Goal: Transaction & Acquisition: Obtain resource

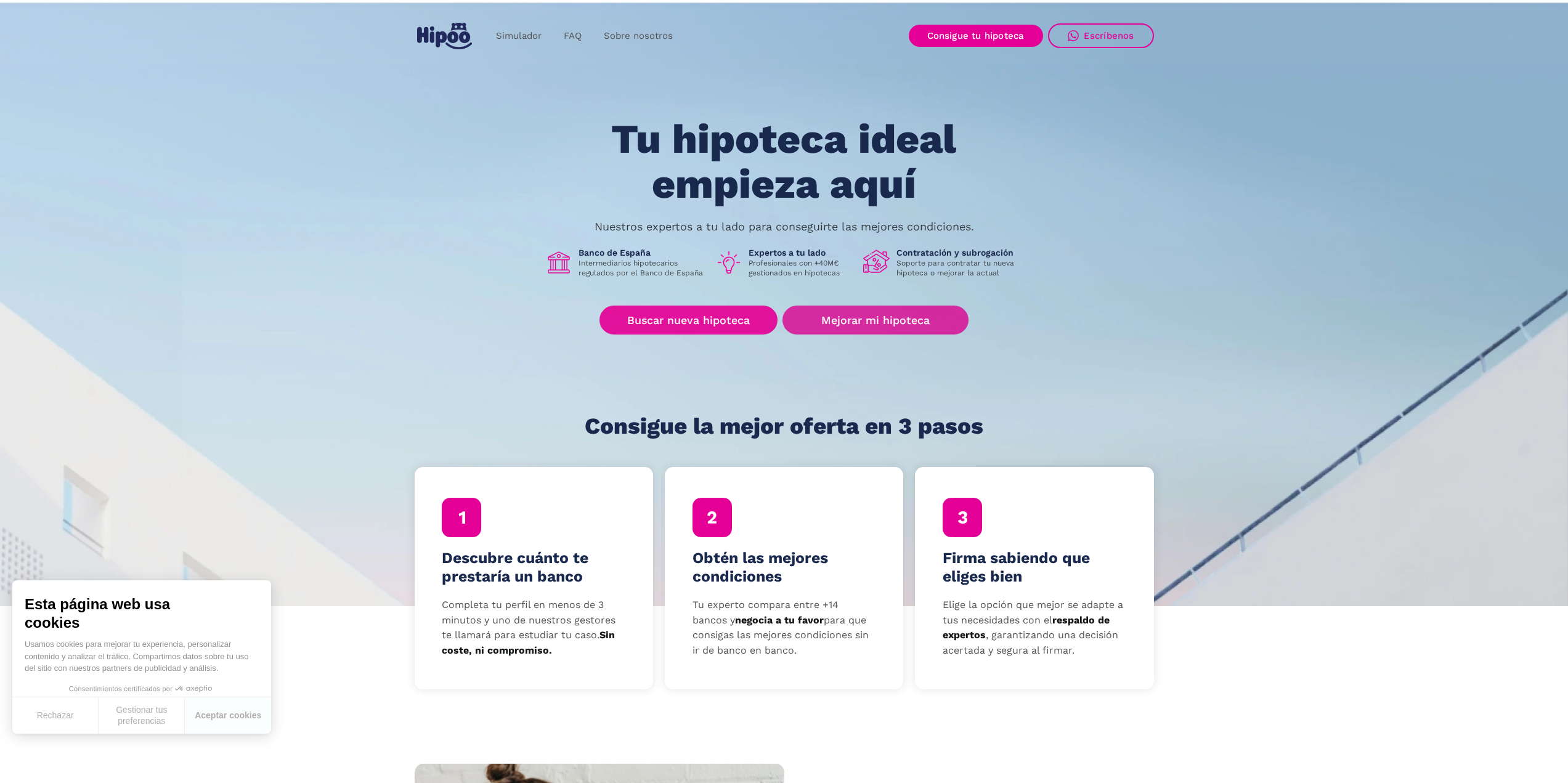
click at [813, 329] on link "Mejorar mi hipoteca" at bounding box center [874, 320] width 185 height 29
click at [702, 316] on link "Buscar nueva hipoteca" at bounding box center [688, 320] width 178 height 29
